Goal: Task Accomplishment & Management: Manage account settings

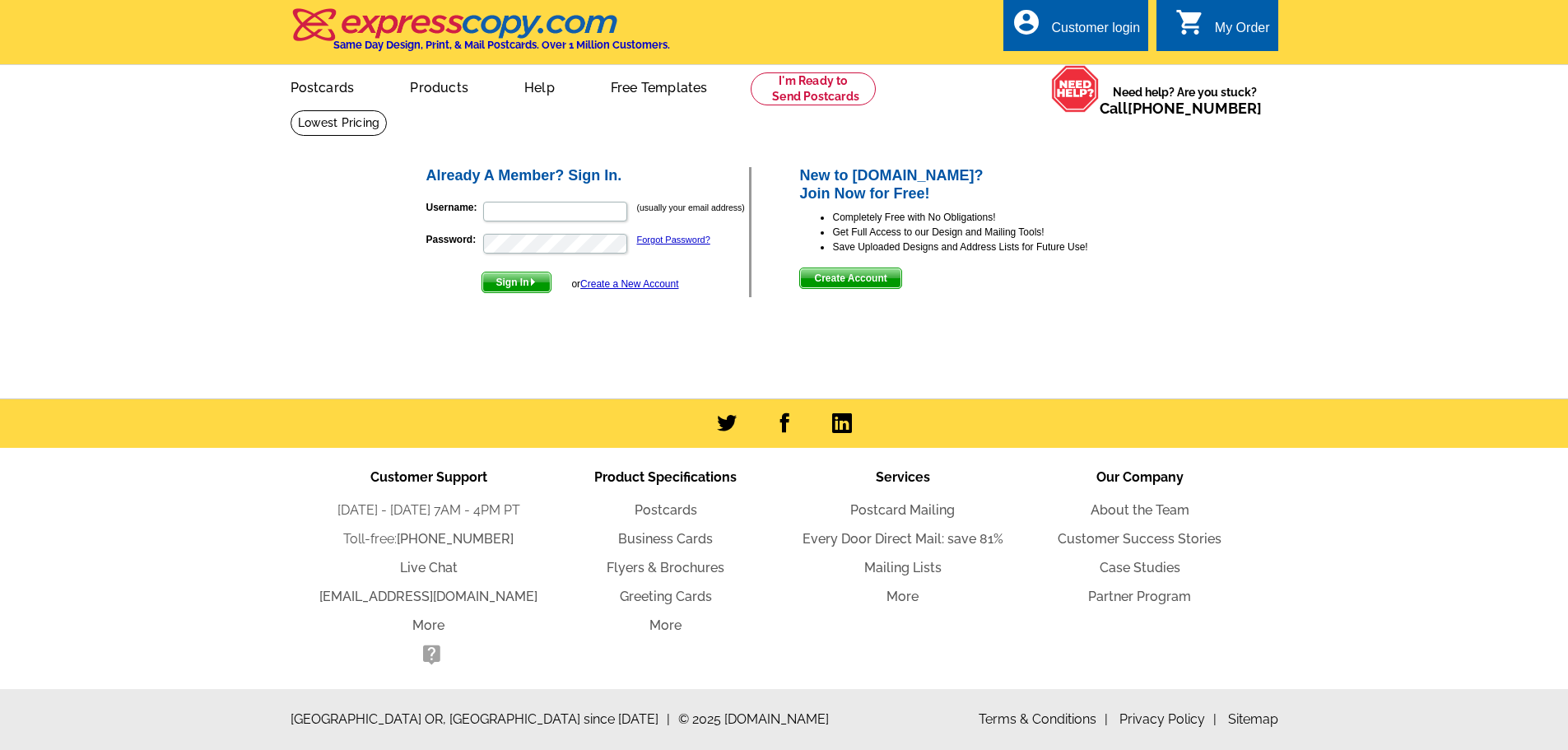
click at [521, 224] on p "Username: (usually your email address)" at bounding box center [588, 211] width 324 height 23
click at [529, 217] on input "Username:" at bounding box center [555, 212] width 144 height 20
type input "[EMAIL_ADDRESS][PERSON_NAME][DOMAIN_NAME]"
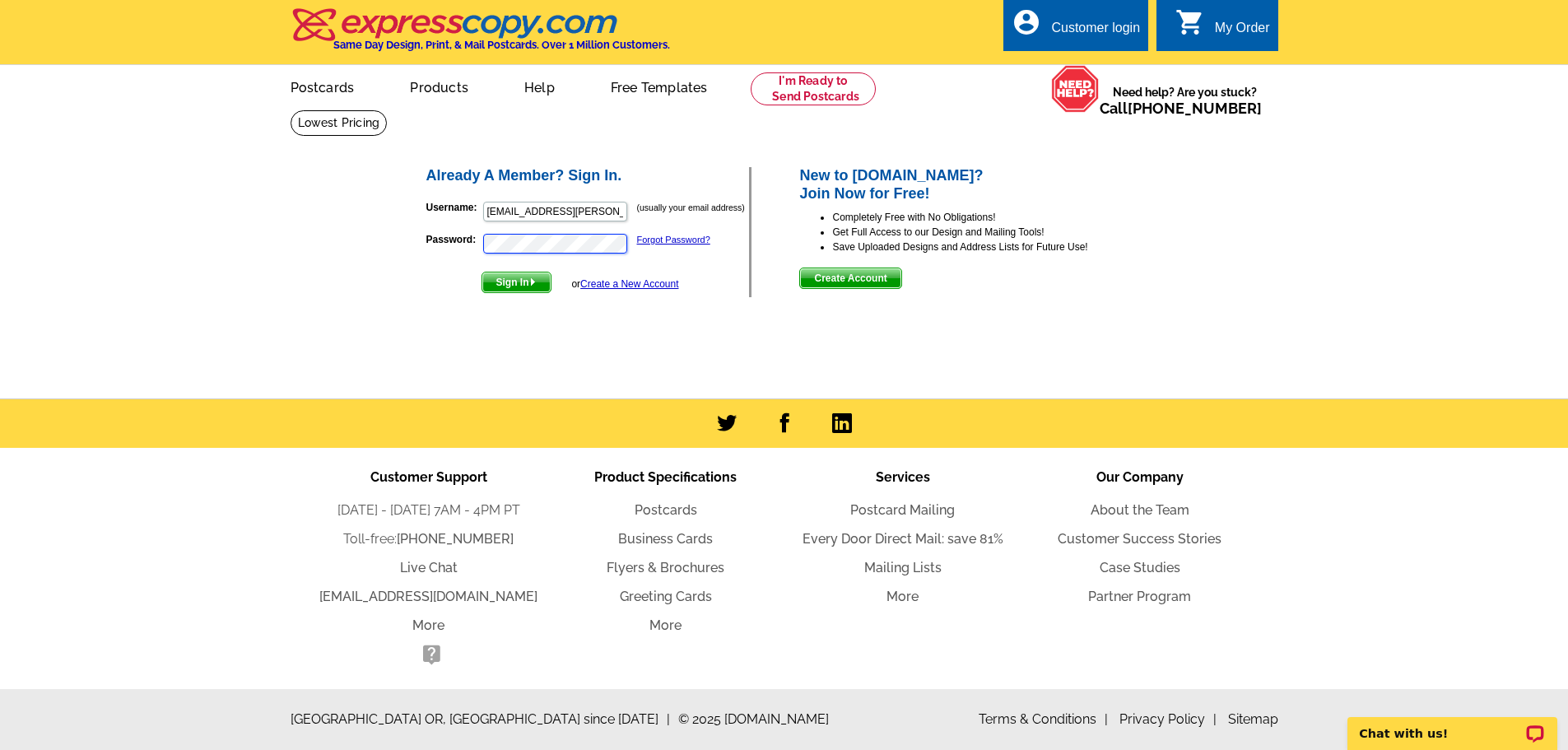
click at [482, 272] on button "Sign In" at bounding box center [516, 283] width 70 height 22
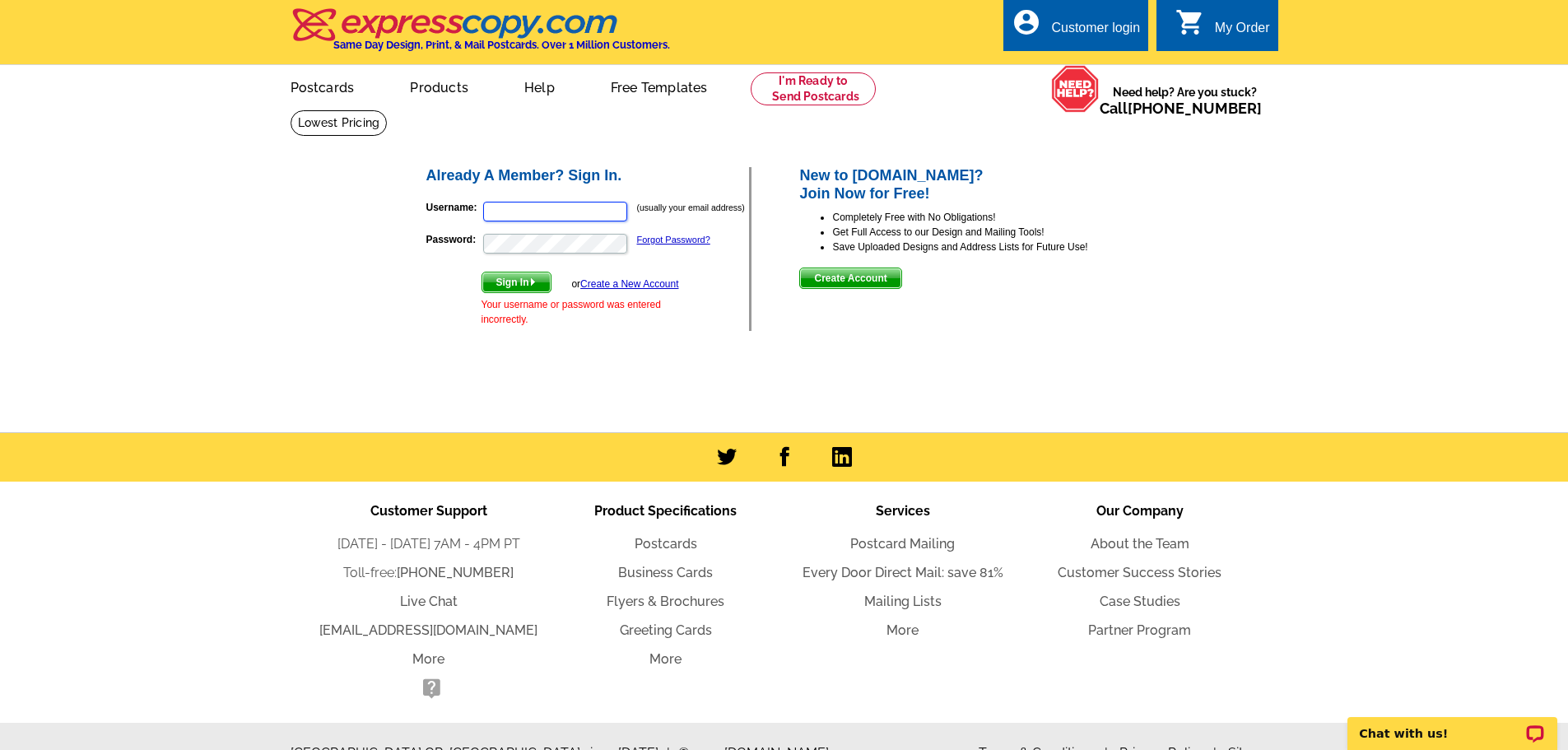
click at [558, 215] on input "Username:" at bounding box center [555, 212] width 144 height 20
type input "1"
click at [572, 210] on input "Username:" at bounding box center [555, 212] width 144 height 20
type input "[PERSON_NAME][EMAIL_ADDRESS][PERSON_NAME][DOMAIN_NAME]"
click at [482, 272] on button "Sign In" at bounding box center [516, 283] width 70 height 22
